Goal: Task Accomplishment & Management: Manage account settings

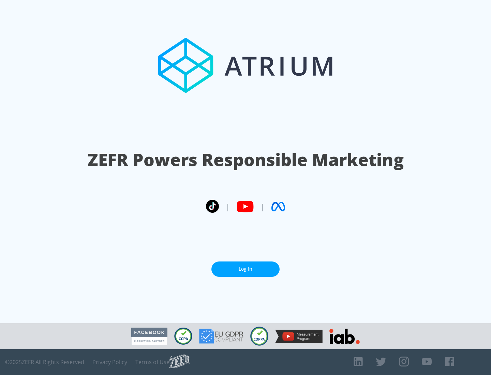
click at [246, 269] on link "Log In" at bounding box center [245, 269] width 68 height 15
